Goal: Task Accomplishment & Management: Use online tool/utility

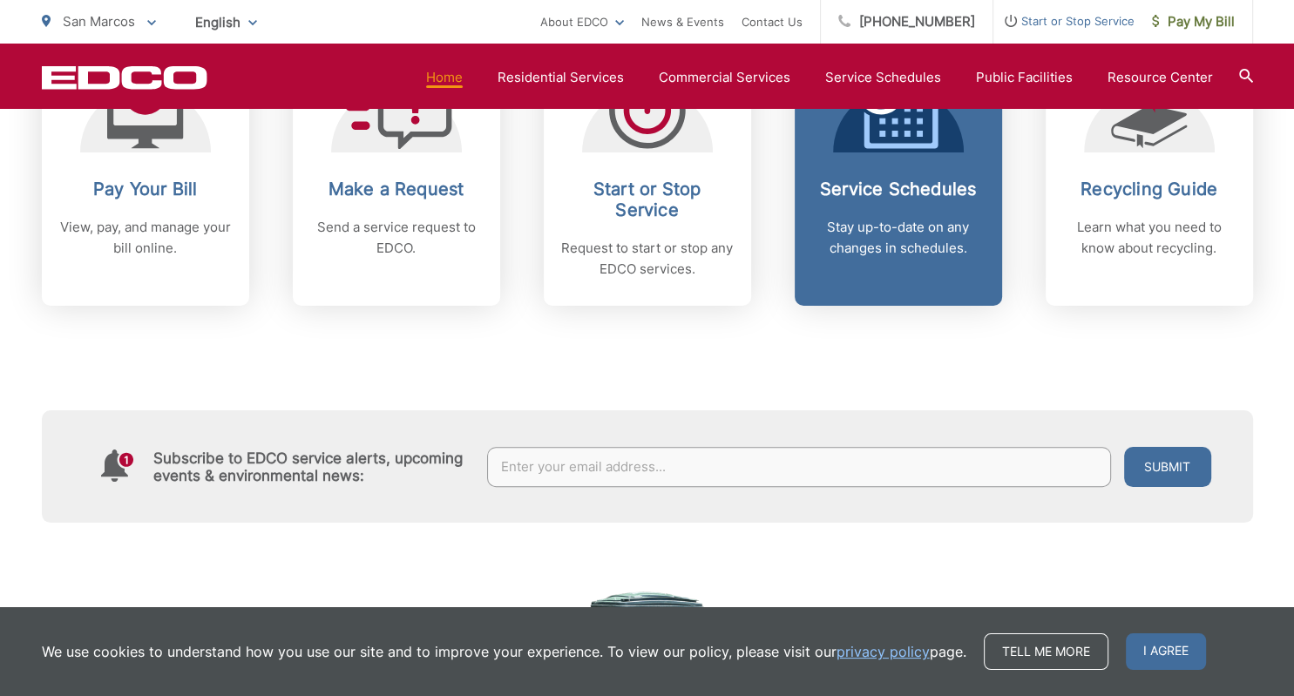
scroll to position [644, 0]
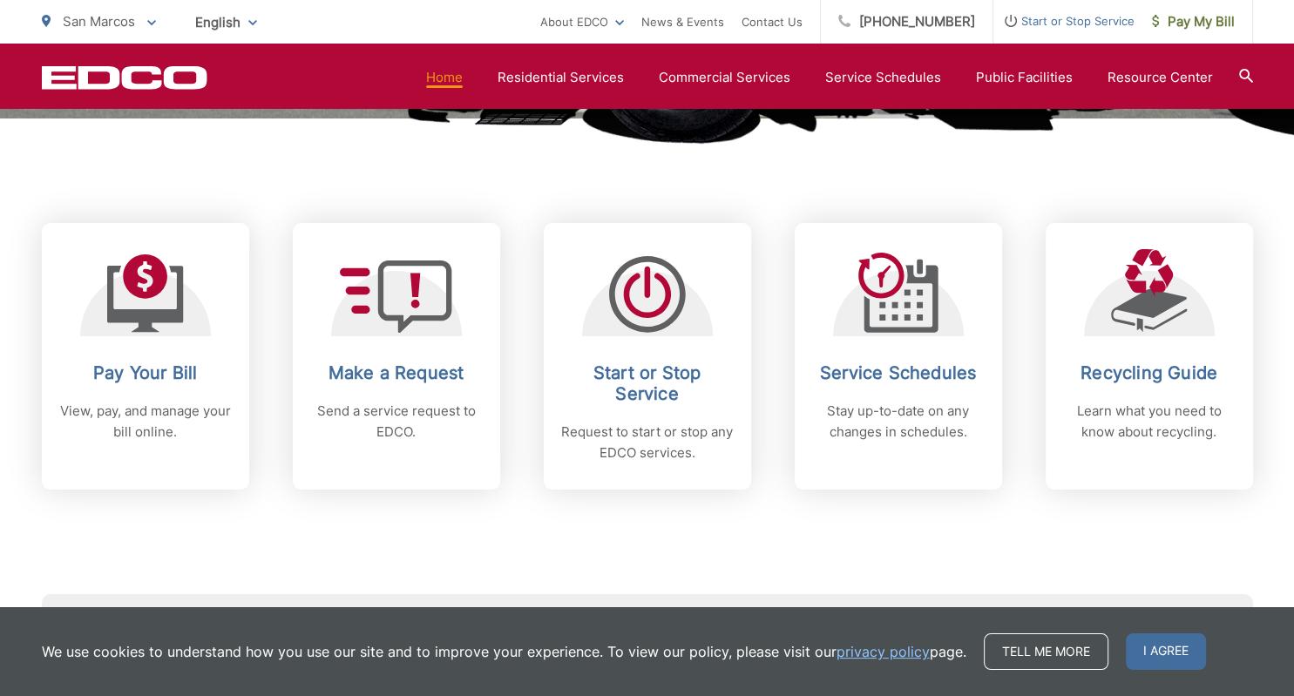
drag, startPoint x: 845, startPoint y: 509, endPoint x: 836, endPoint y: 511, distance: 9.7
click at [843, 510] on div "Subscribe to EDCO service alerts, upcoming events & environmental news: Submit" at bounding box center [647, 598] width 1211 height 217
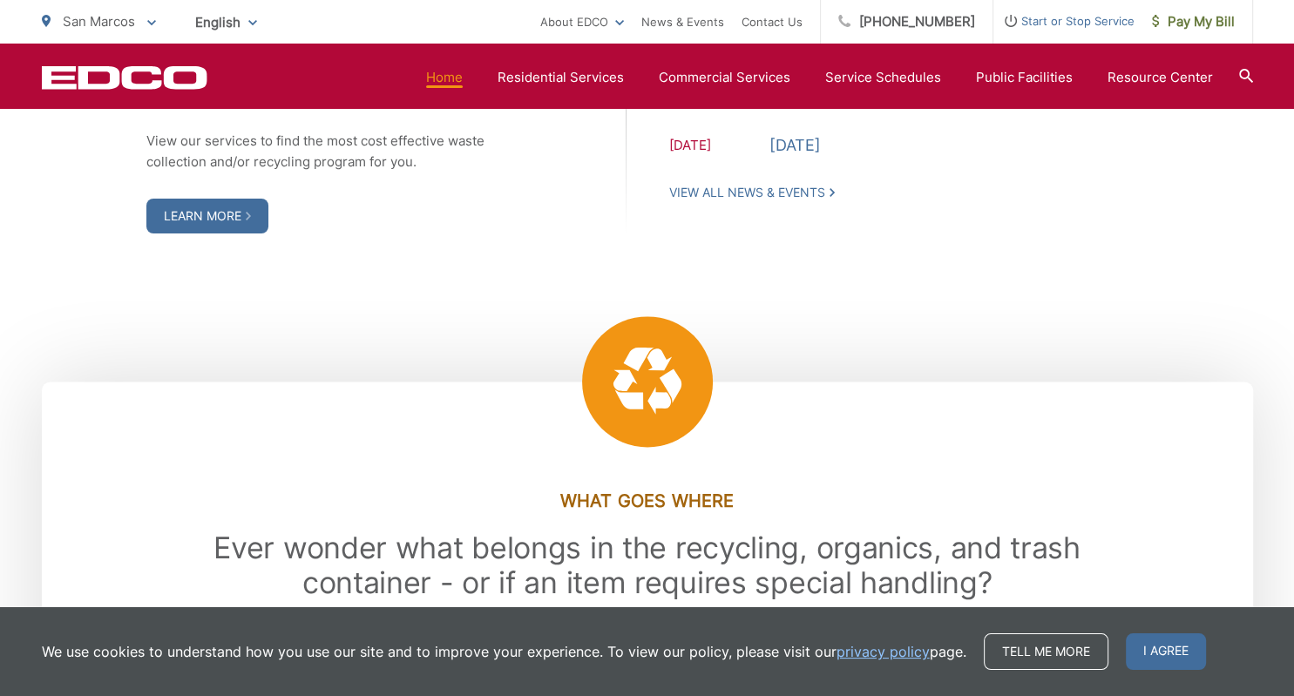
scroll to position [2484, 0]
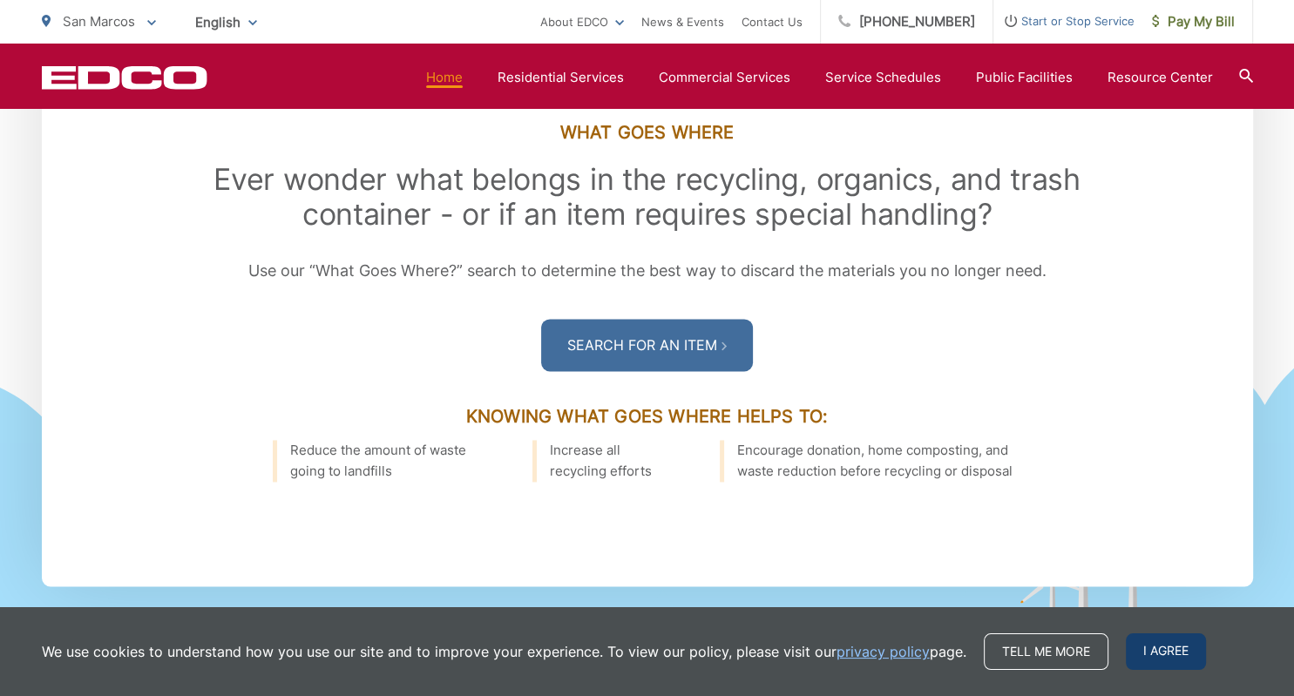
click at [1154, 662] on span "I agree" at bounding box center [1166, 651] width 80 height 37
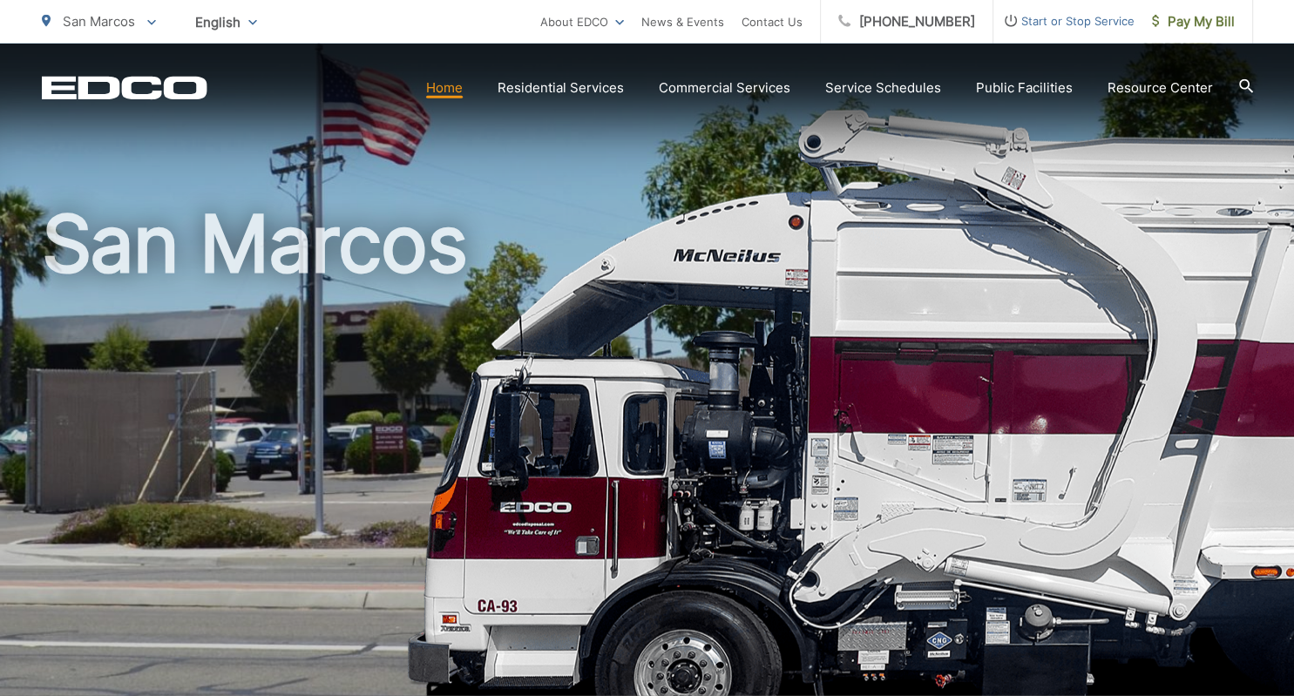
scroll to position [0, 0]
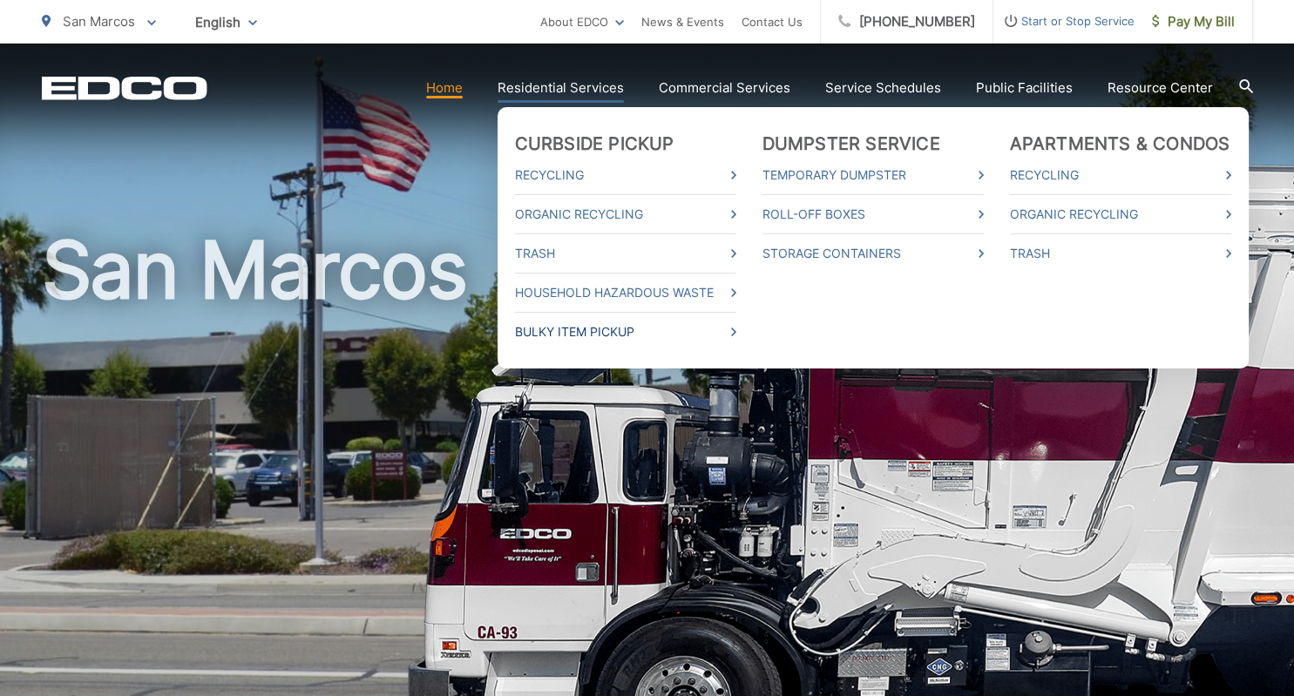
click at [611, 329] on link "Bulky Item Pickup" at bounding box center [625, 331] width 221 height 21
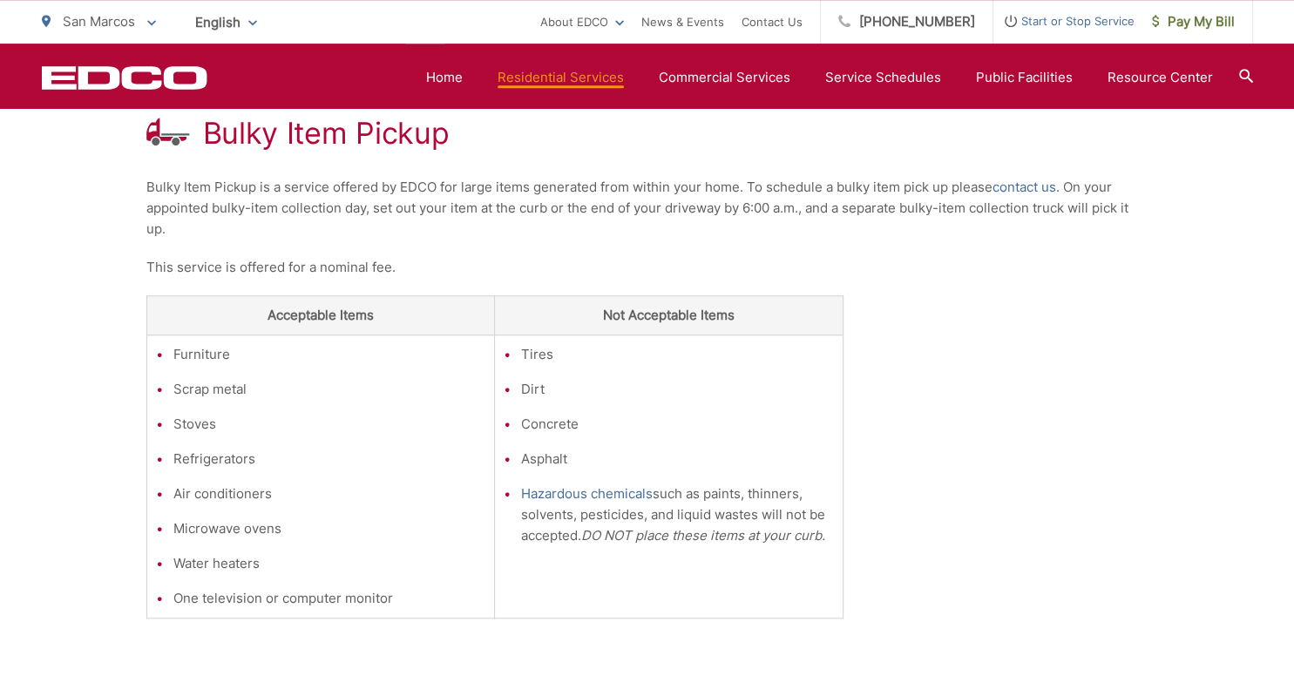
scroll to position [375, 0]
